Goal: Check status: Check status

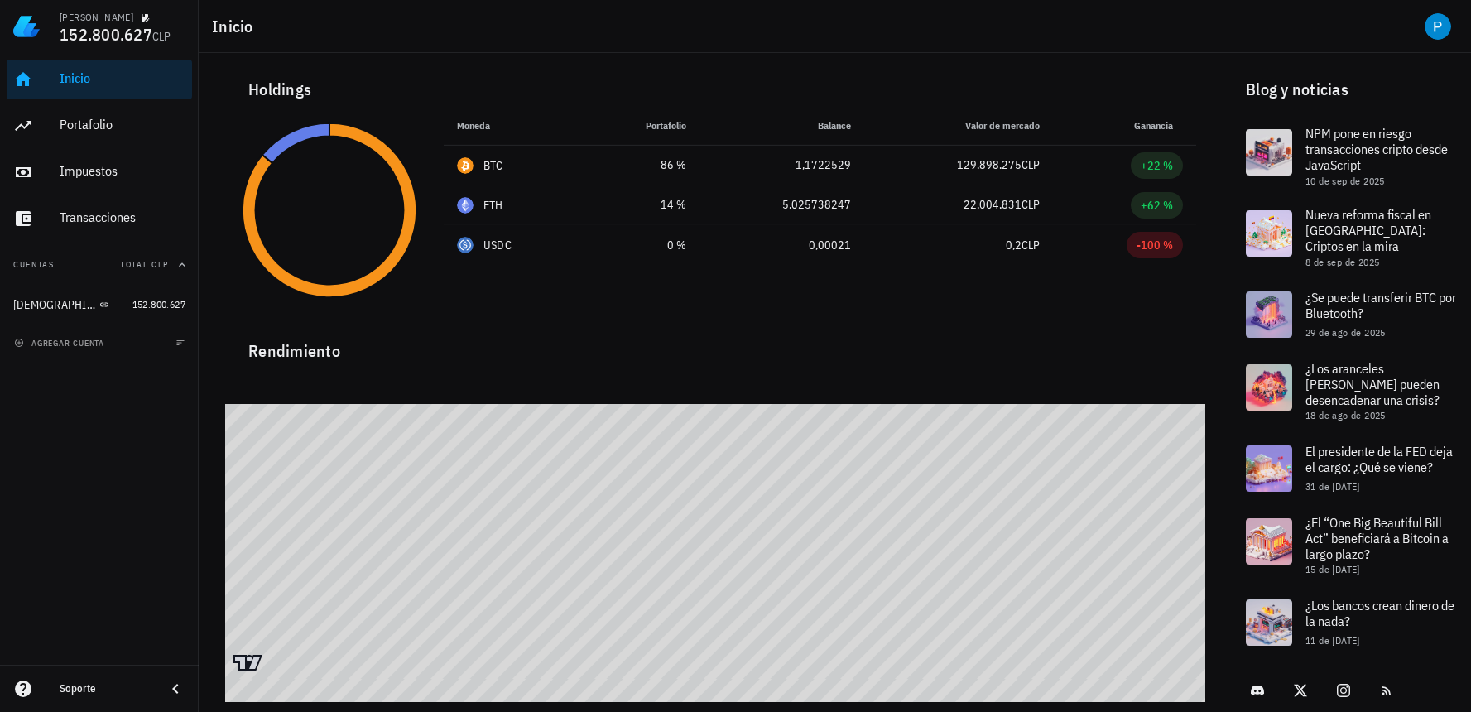
click at [130, 86] on div "Inicio" at bounding box center [123, 78] width 126 height 16
click at [129, 103] on div "Inicio [GEOGRAPHIC_DATA] Impuestos [GEOGRAPHIC_DATA]" at bounding box center [99, 149] width 185 height 192
click at [127, 121] on div "Portafolio" at bounding box center [123, 125] width 126 height 16
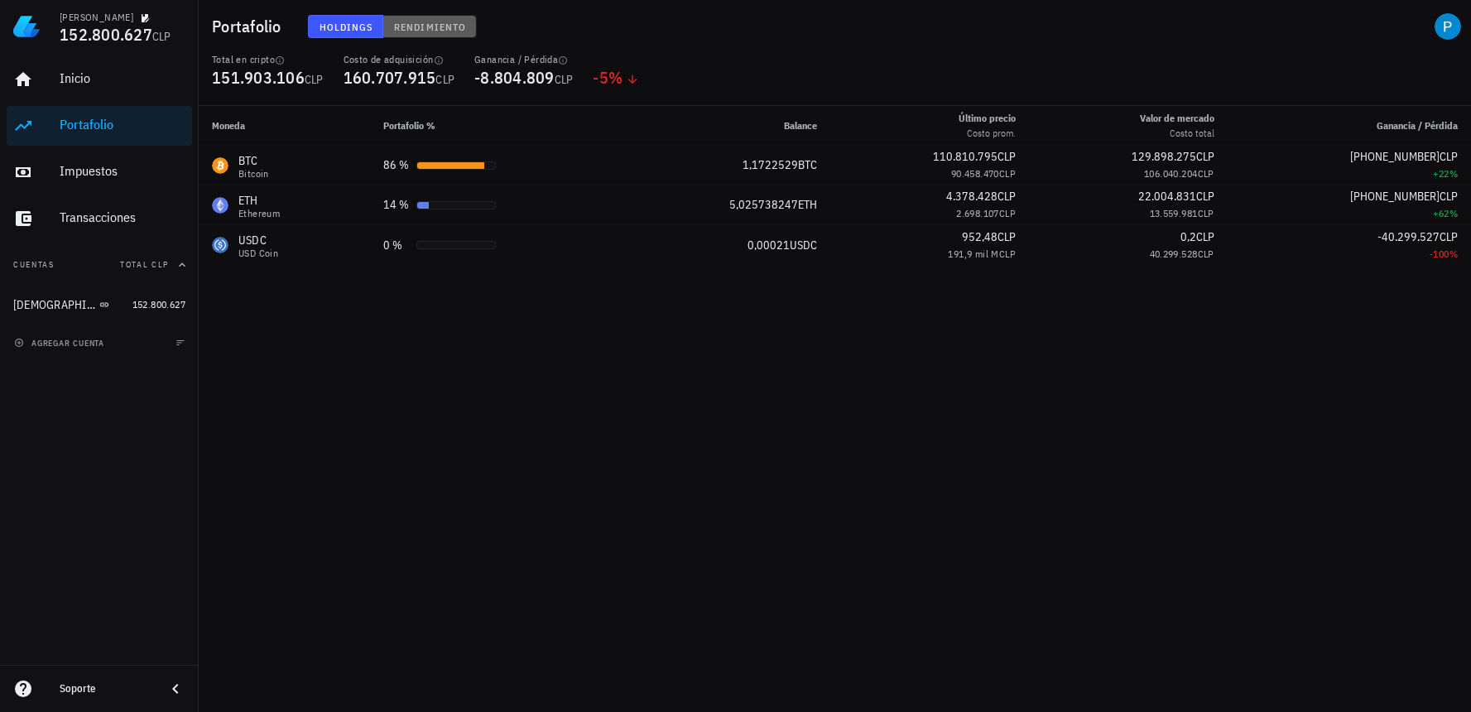
click at [435, 32] on span "Rendimiento" at bounding box center [429, 27] width 73 height 12
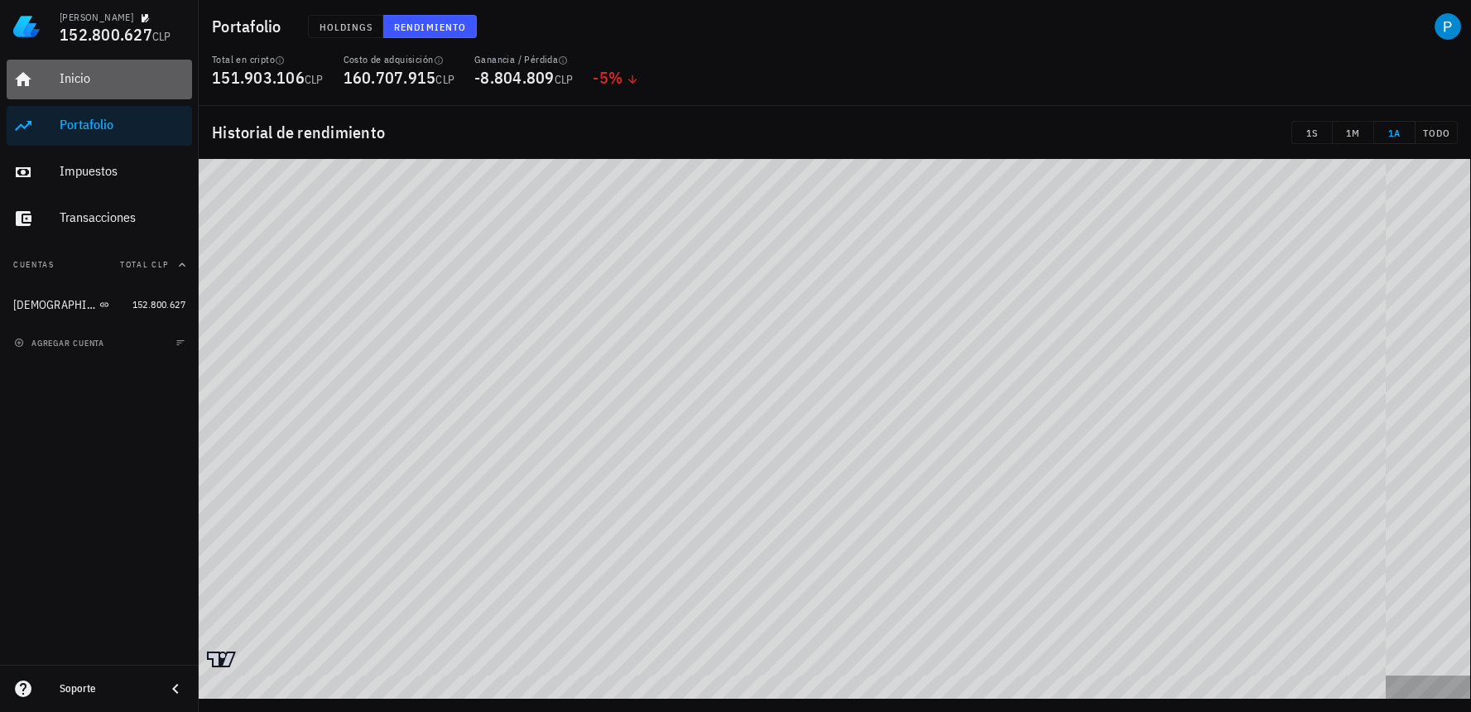
click at [103, 76] on div "Inicio" at bounding box center [123, 78] width 126 height 16
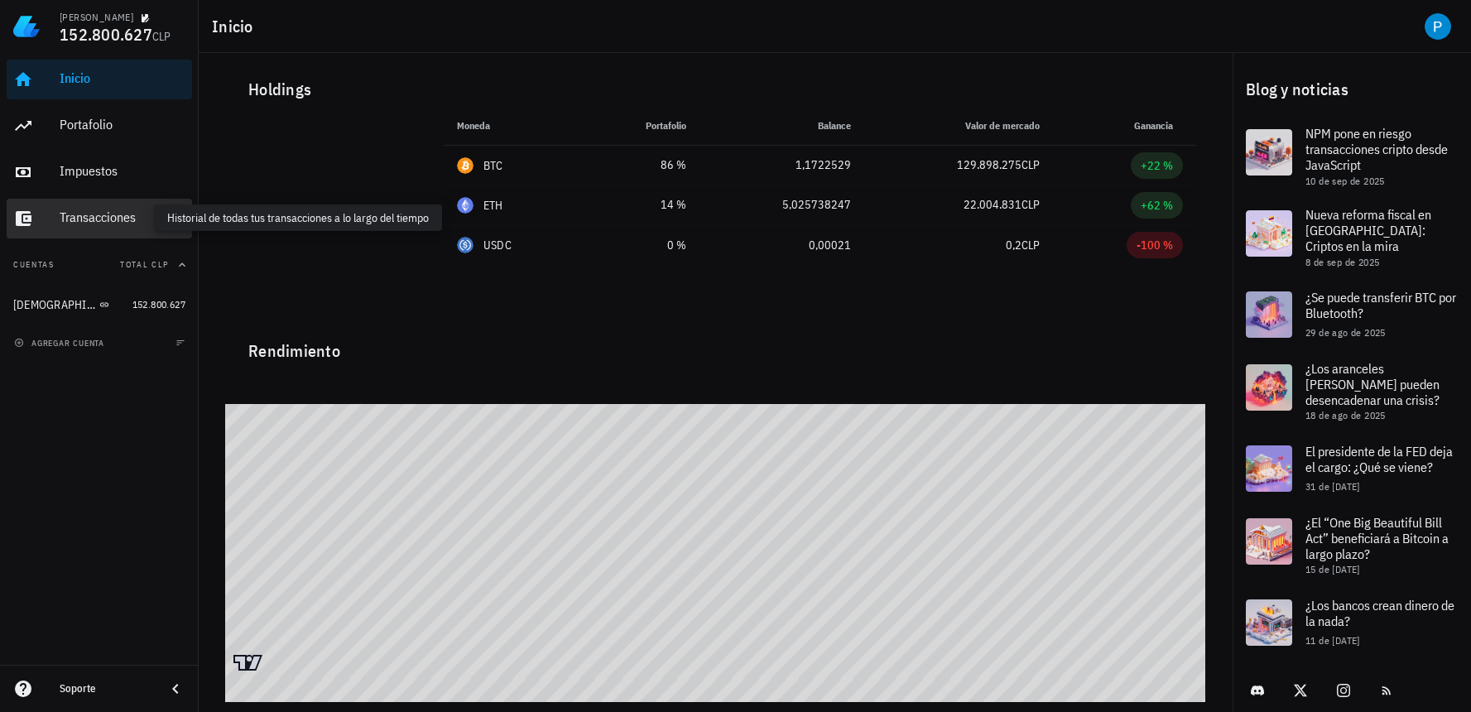
click at [156, 212] on div "Transacciones" at bounding box center [123, 217] width 126 height 16
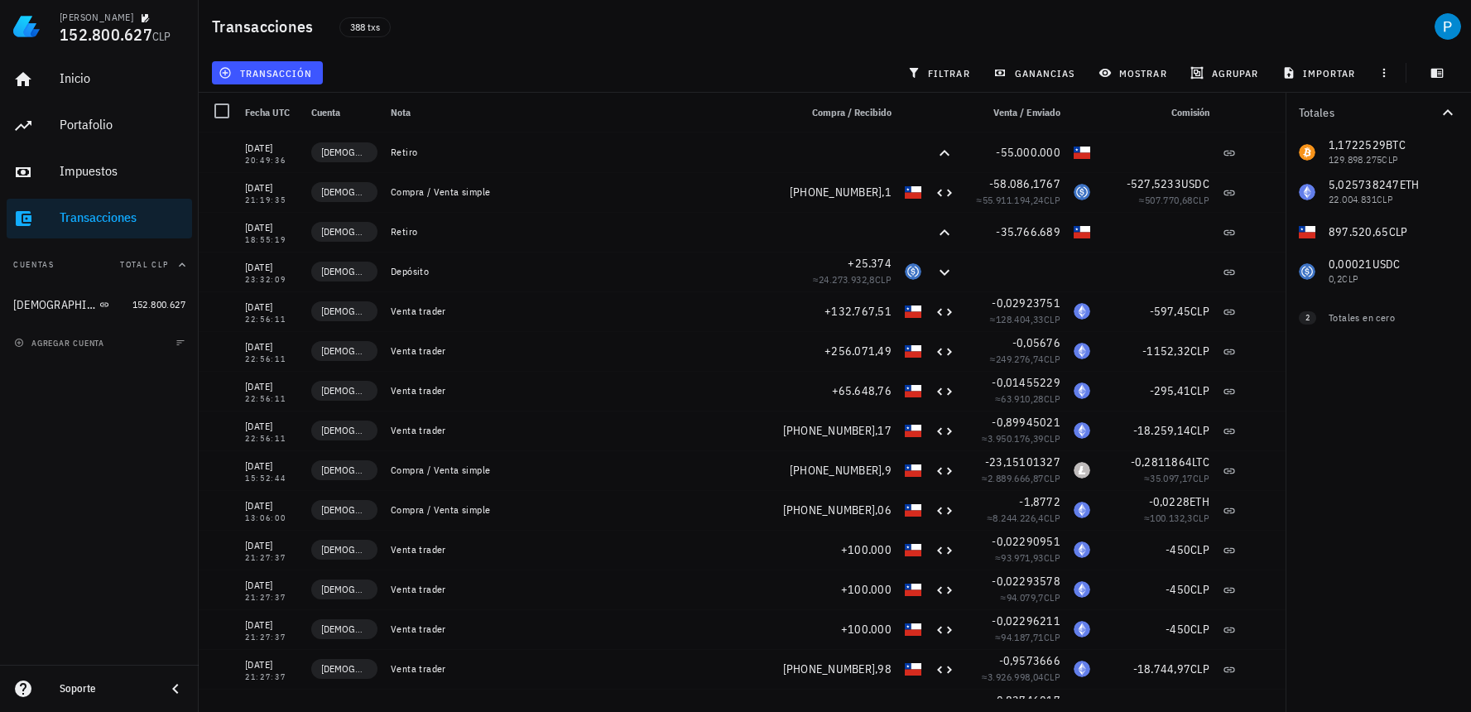
click at [1369, 271] on div "1,1722529 BTC 129.898.275 CLP 5,025738247 ETH 22.004.831 CLP 897.520,65 CLP 0,0…" at bounding box center [1378, 211] width 185 height 159
click at [1328, 269] on div "1,1722529 BTC 129.898.275 CLP 5,025738247 ETH 22.004.831 CLP 897.520,65 CLP 0,0…" at bounding box center [1378, 211] width 185 height 159
click at [954, 66] on span "filtrar" at bounding box center [941, 72] width 60 height 13
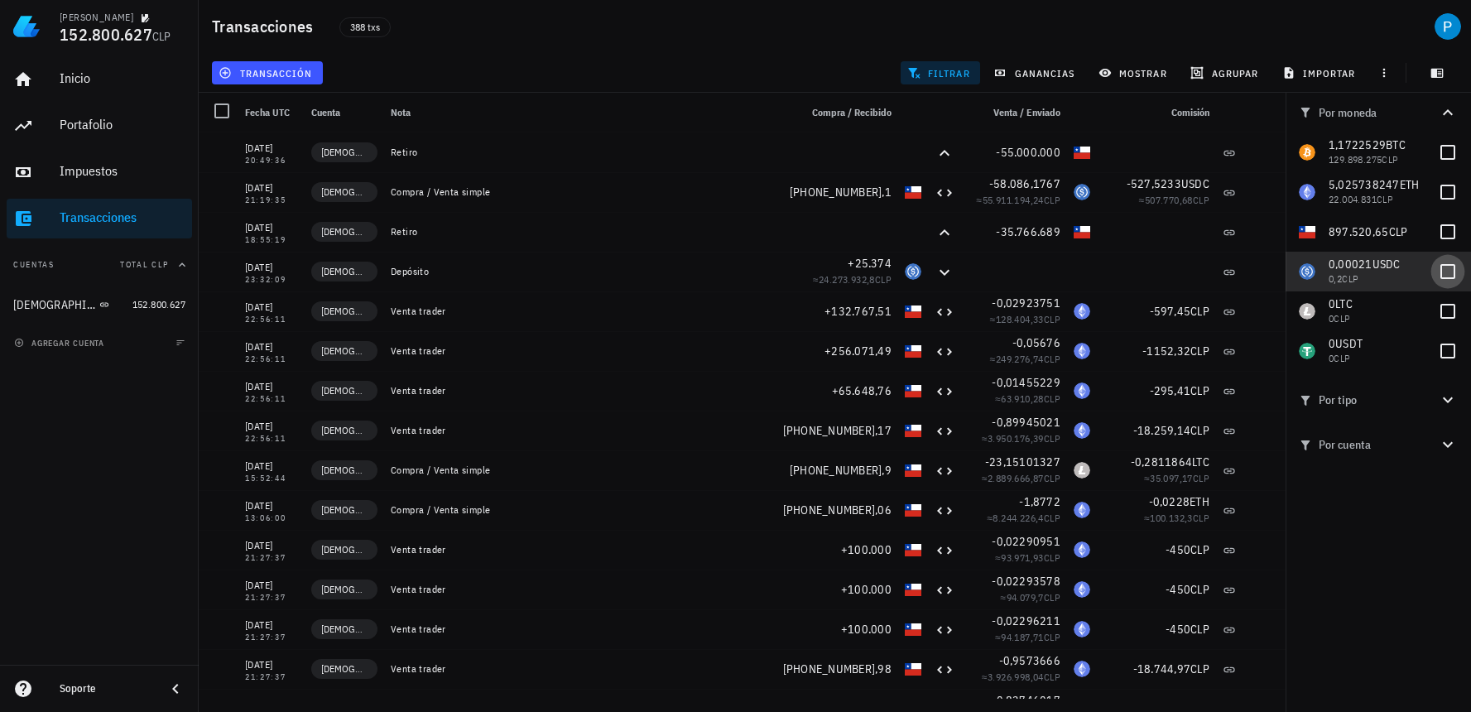
click at [1449, 267] on div at bounding box center [1448, 271] width 28 height 28
checkbox input "true"
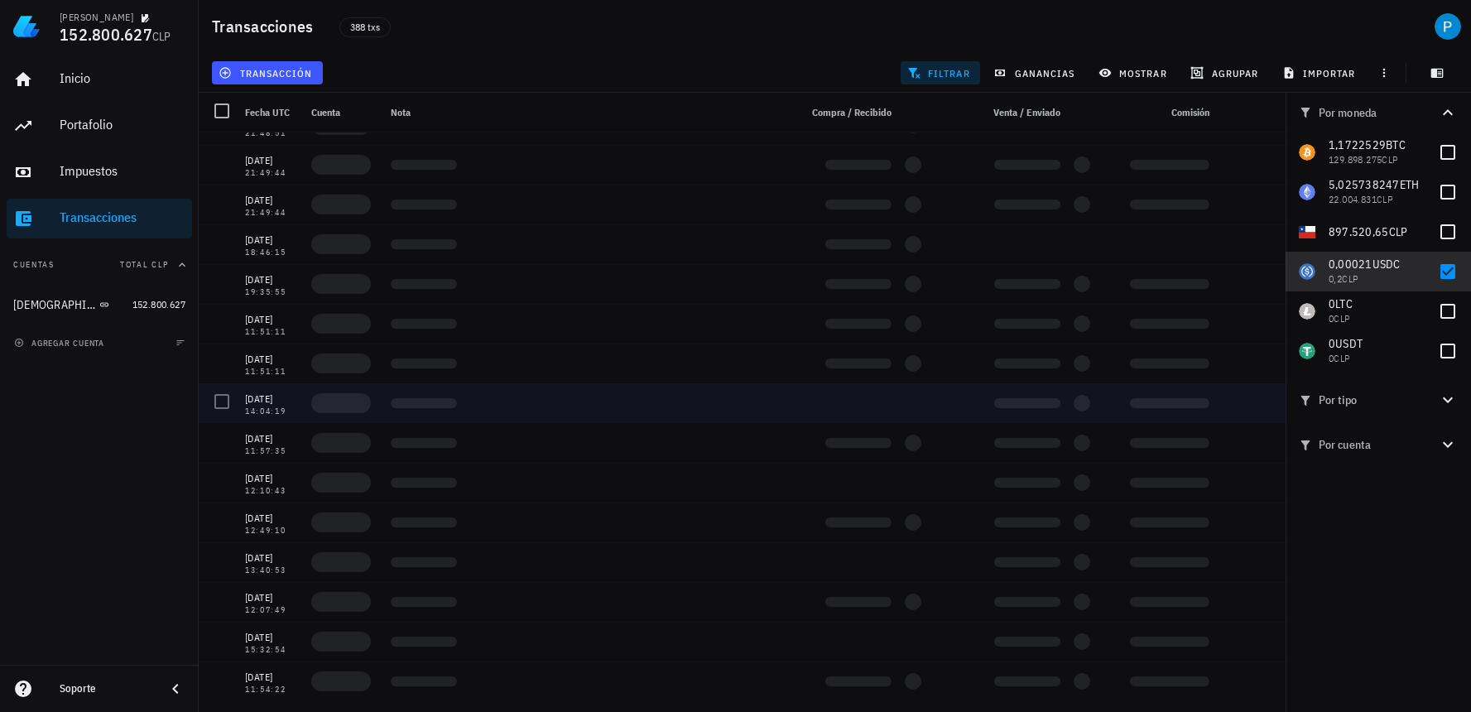
scroll to position [219, 0]
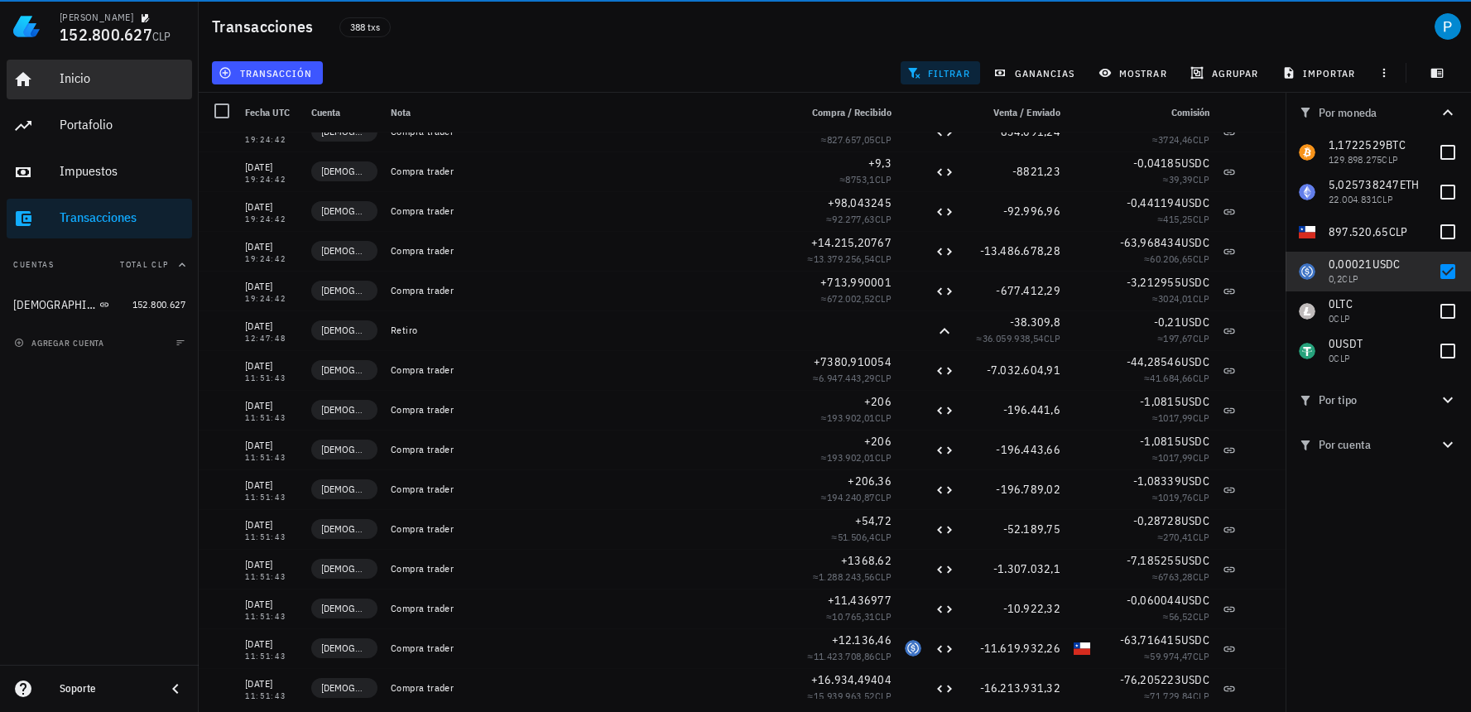
click at [81, 87] on div "Inicio" at bounding box center [123, 78] width 126 height 37
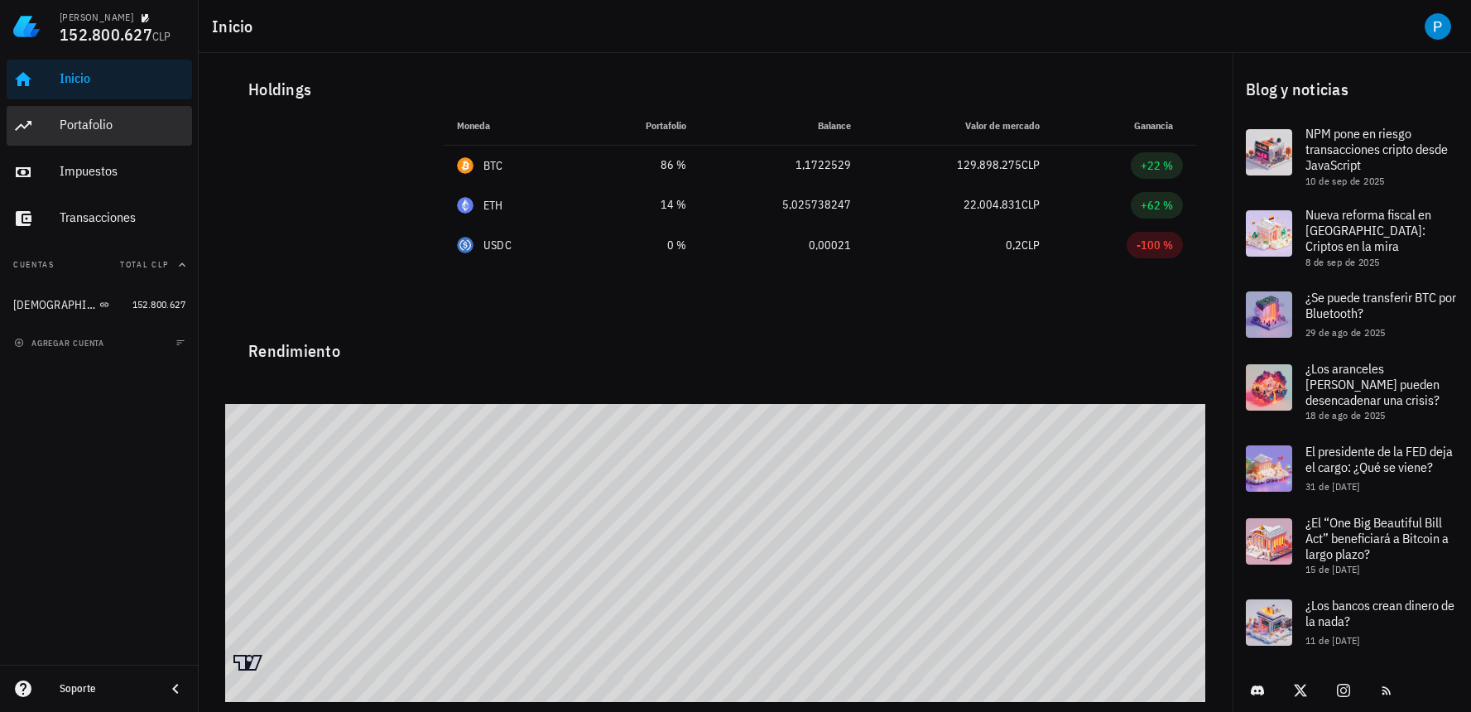
click at [170, 140] on div "Portafolio" at bounding box center [123, 125] width 126 height 37
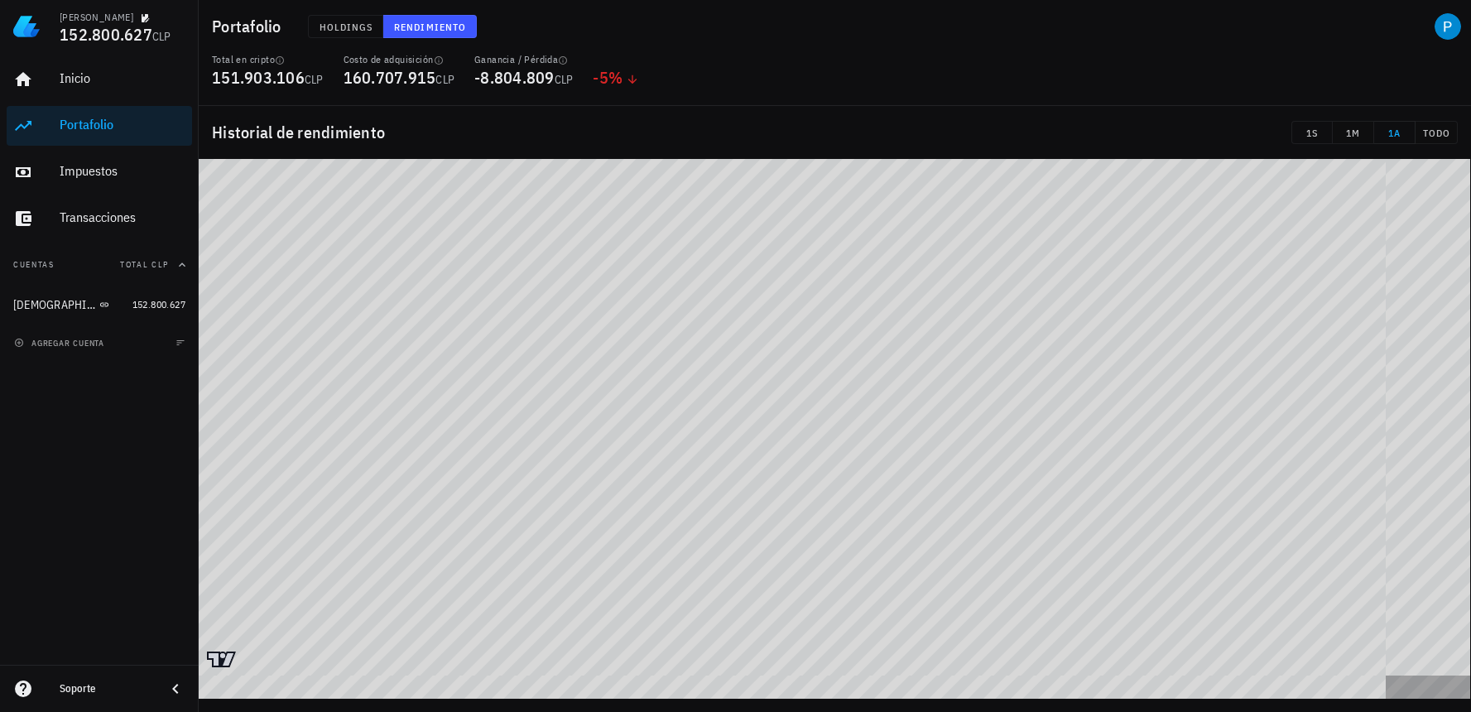
click at [351, 38] on div "Holdings Rendimiento" at bounding box center [630, 26] width 665 height 43
click at [356, 31] on span "Holdings" at bounding box center [346, 27] width 55 height 12
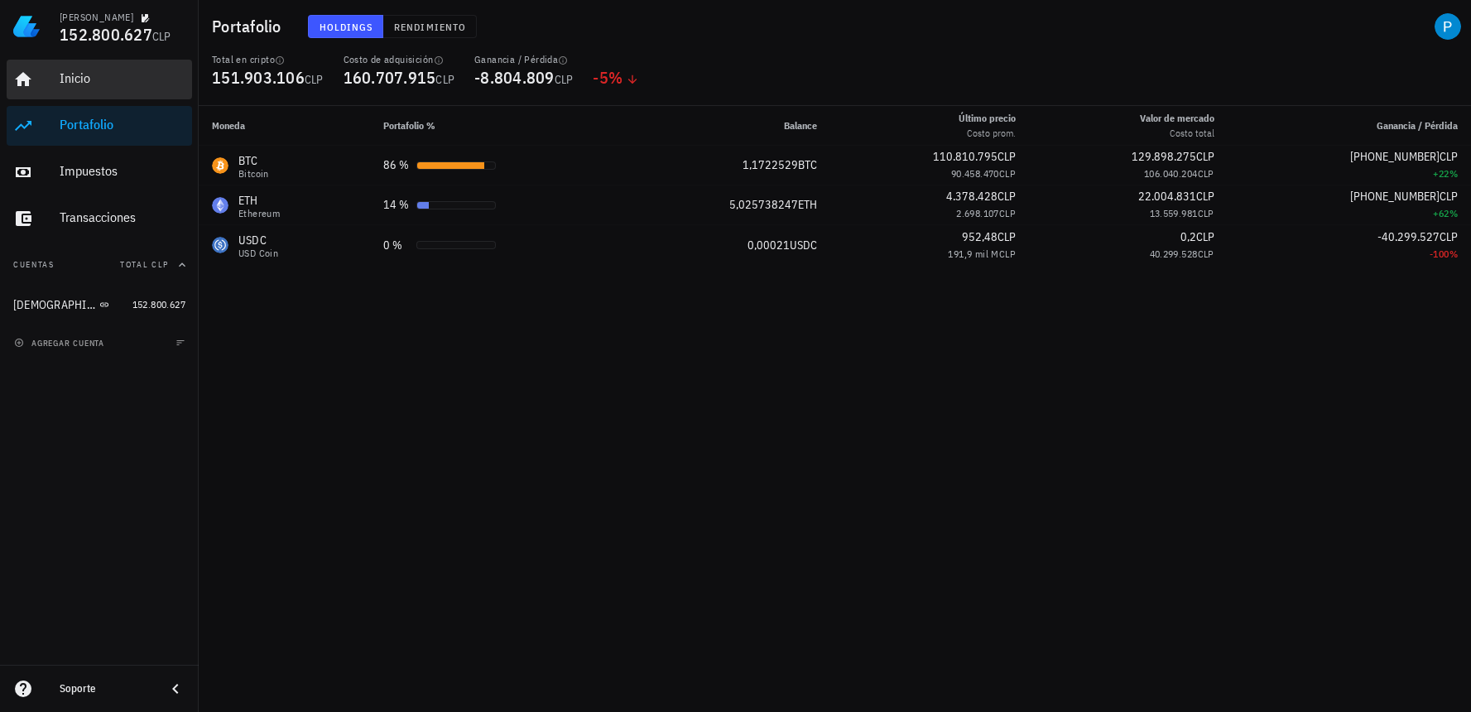
click at [13, 83] on icon at bounding box center [23, 80] width 20 height 20
